Goal: Navigation & Orientation: Find specific page/section

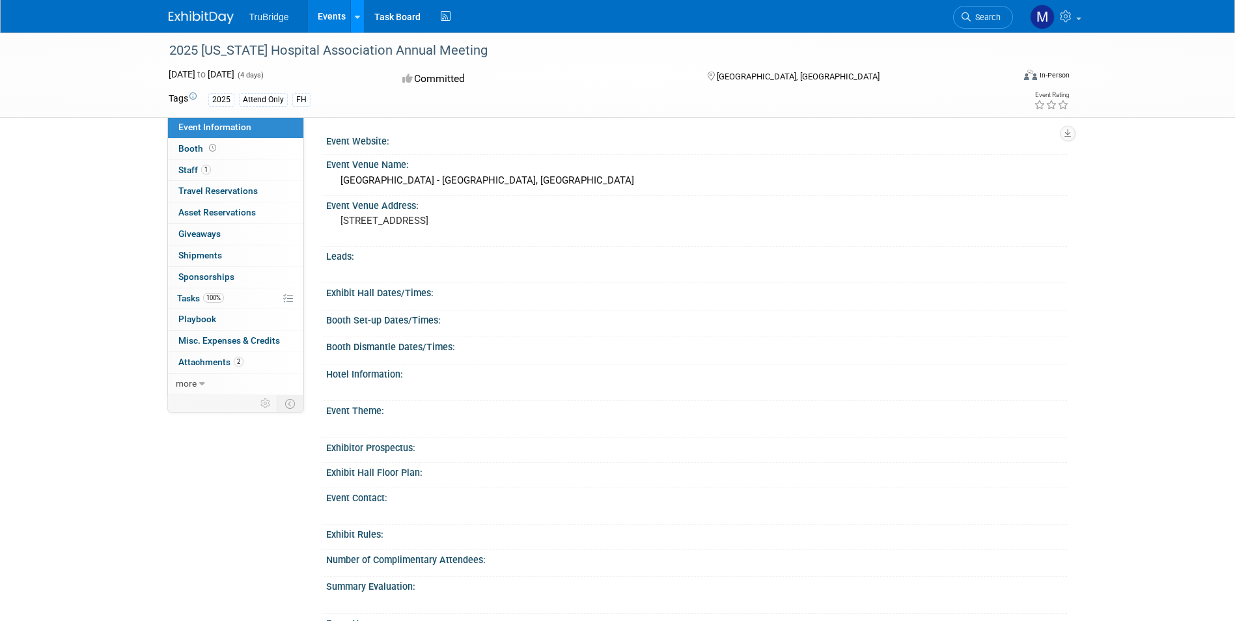
click at [361, 16] on link at bounding box center [357, 16] width 14 height 33
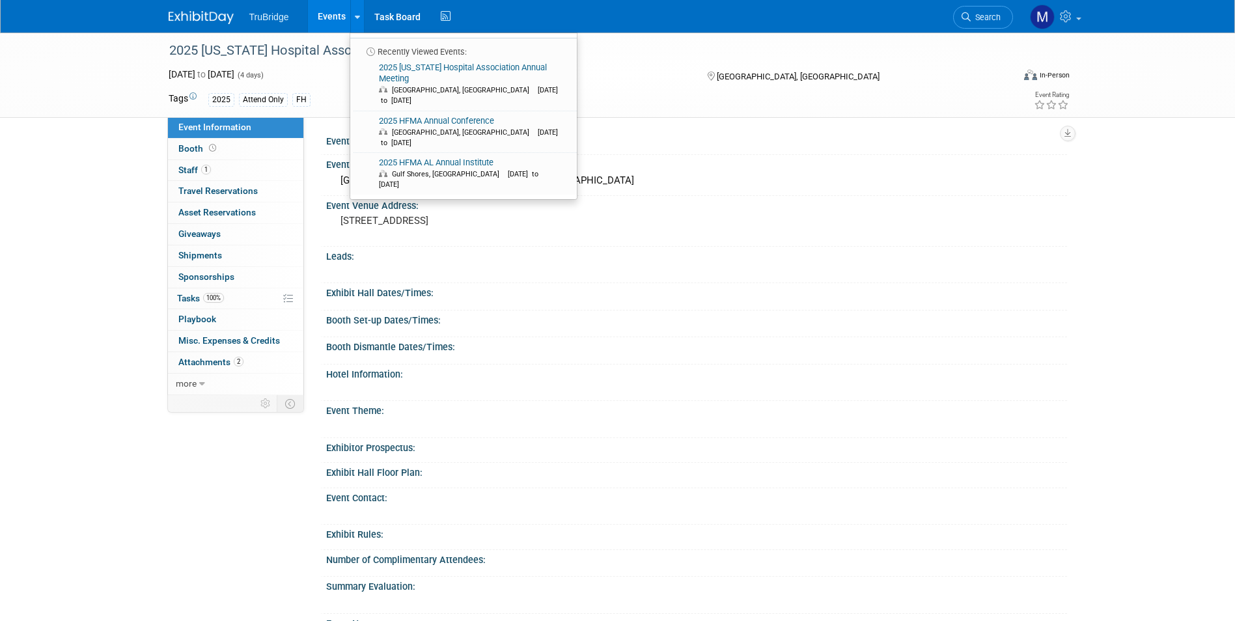
click at [340, 14] on link "Events" at bounding box center [332, 16] width 48 height 33
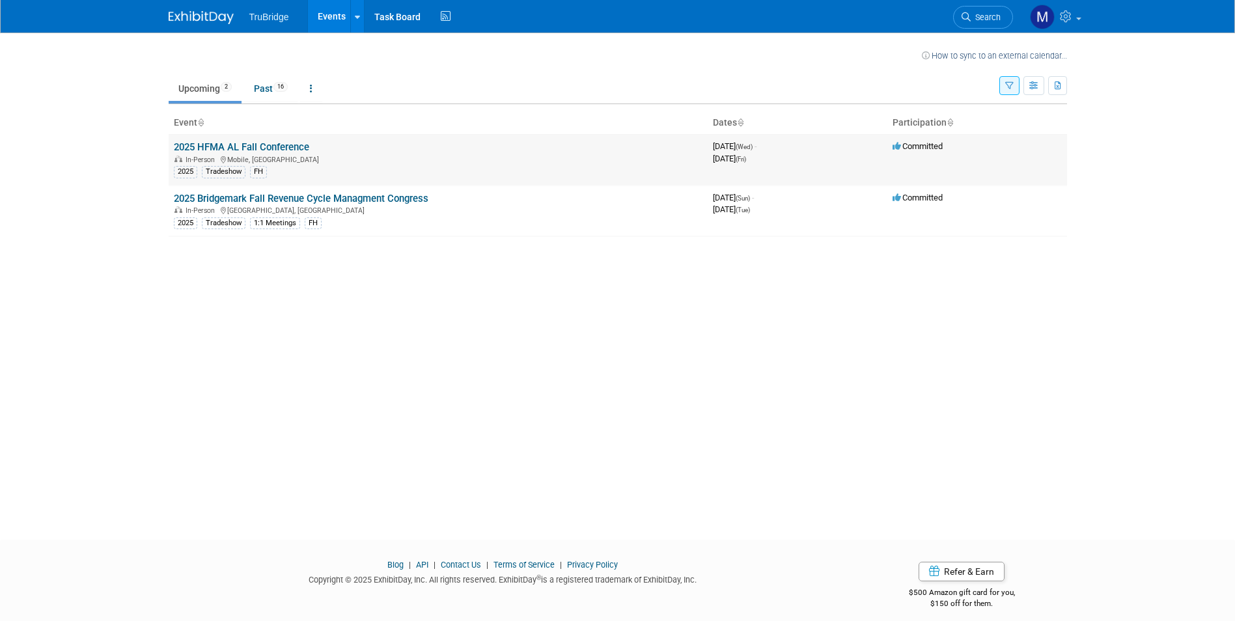
click at [270, 142] on link "2025 HFMA AL Fall Conference" at bounding box center [241, 147] width 135 height 12
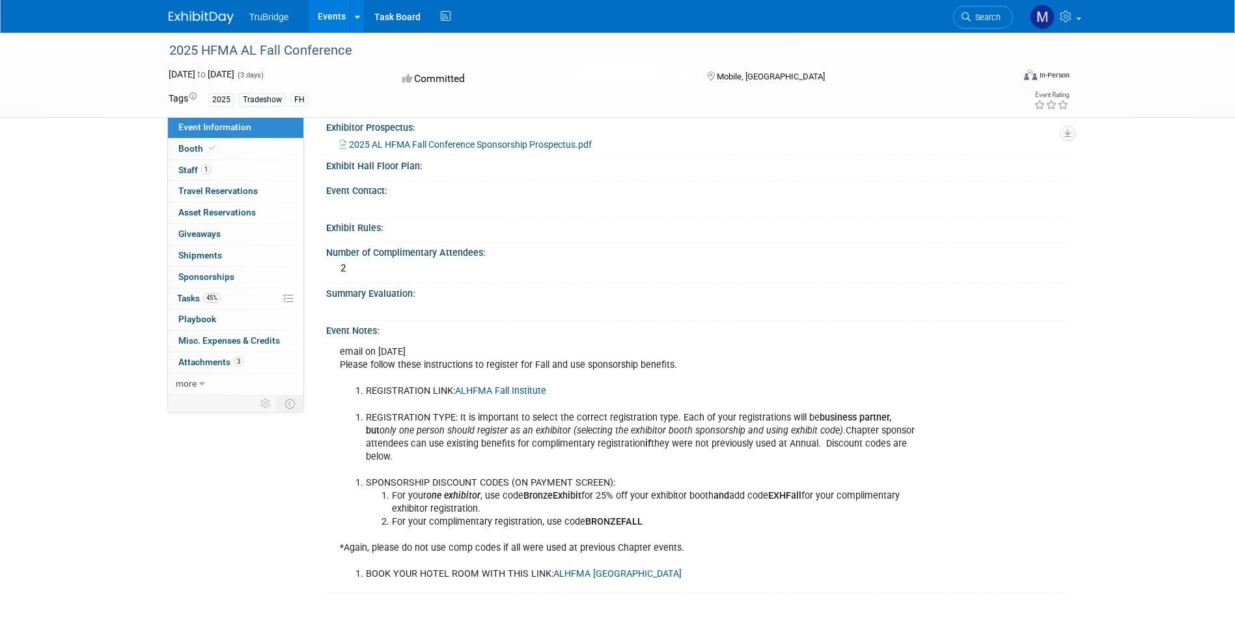
scroll to position [456, 0]
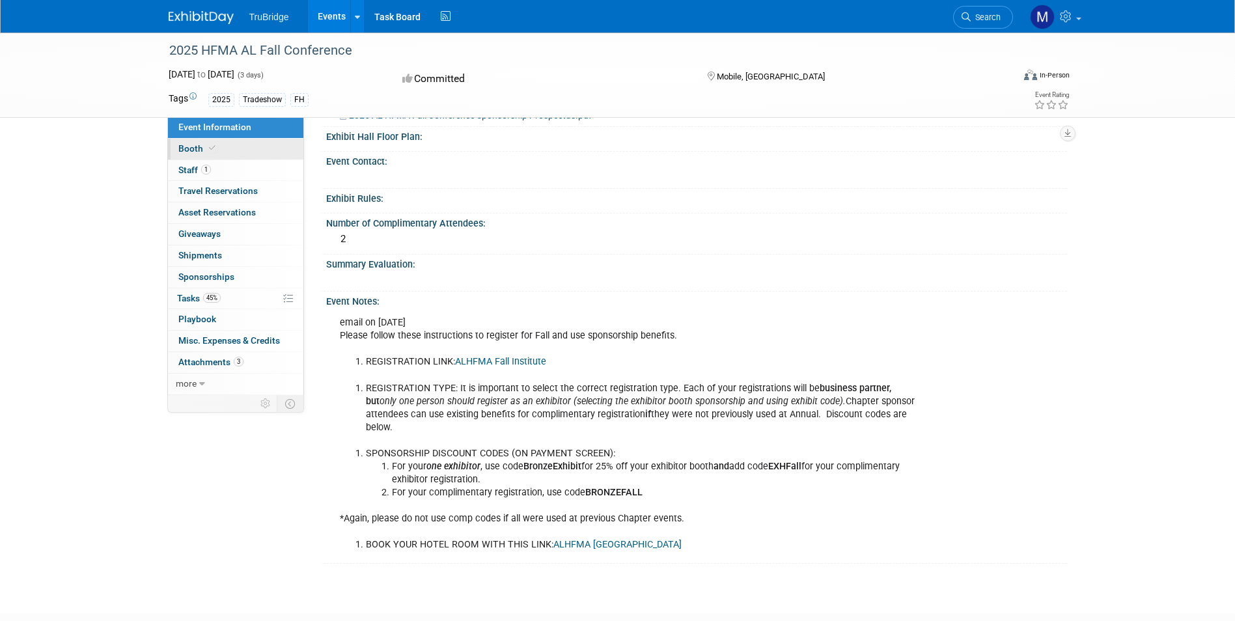
click at [191, 150] on span "Booth" at bounding box center [198, 148] width 40 height 10
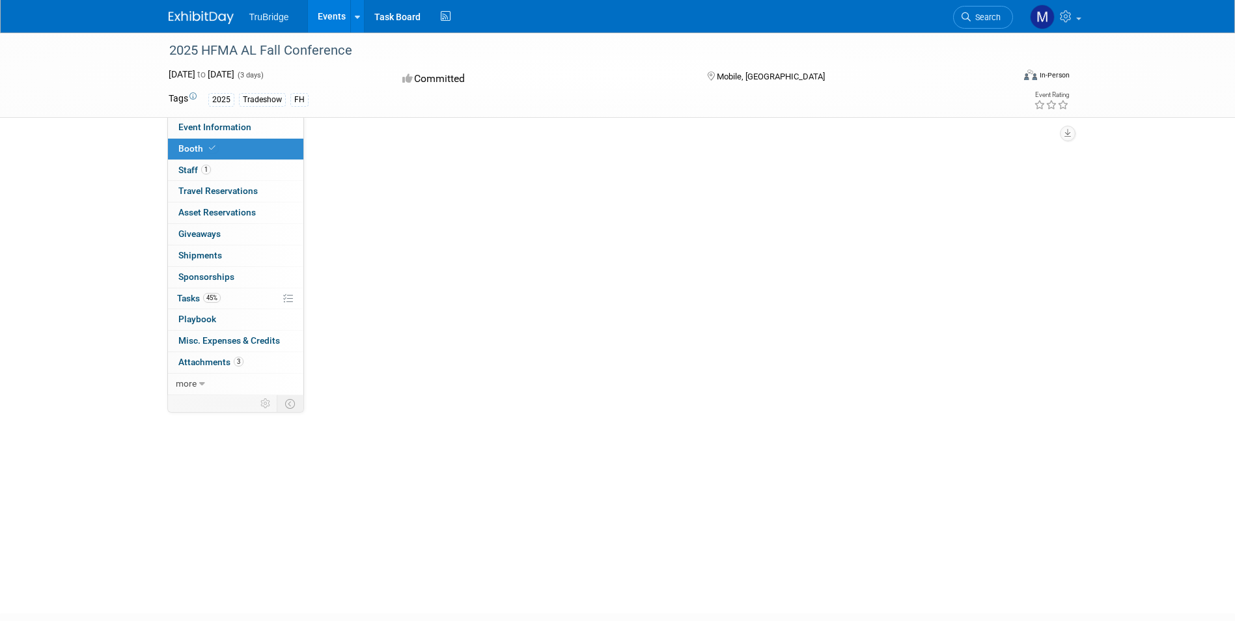
scroll to position [0, 0]
